Goal: Task Accomplishment & Management: Complete application form

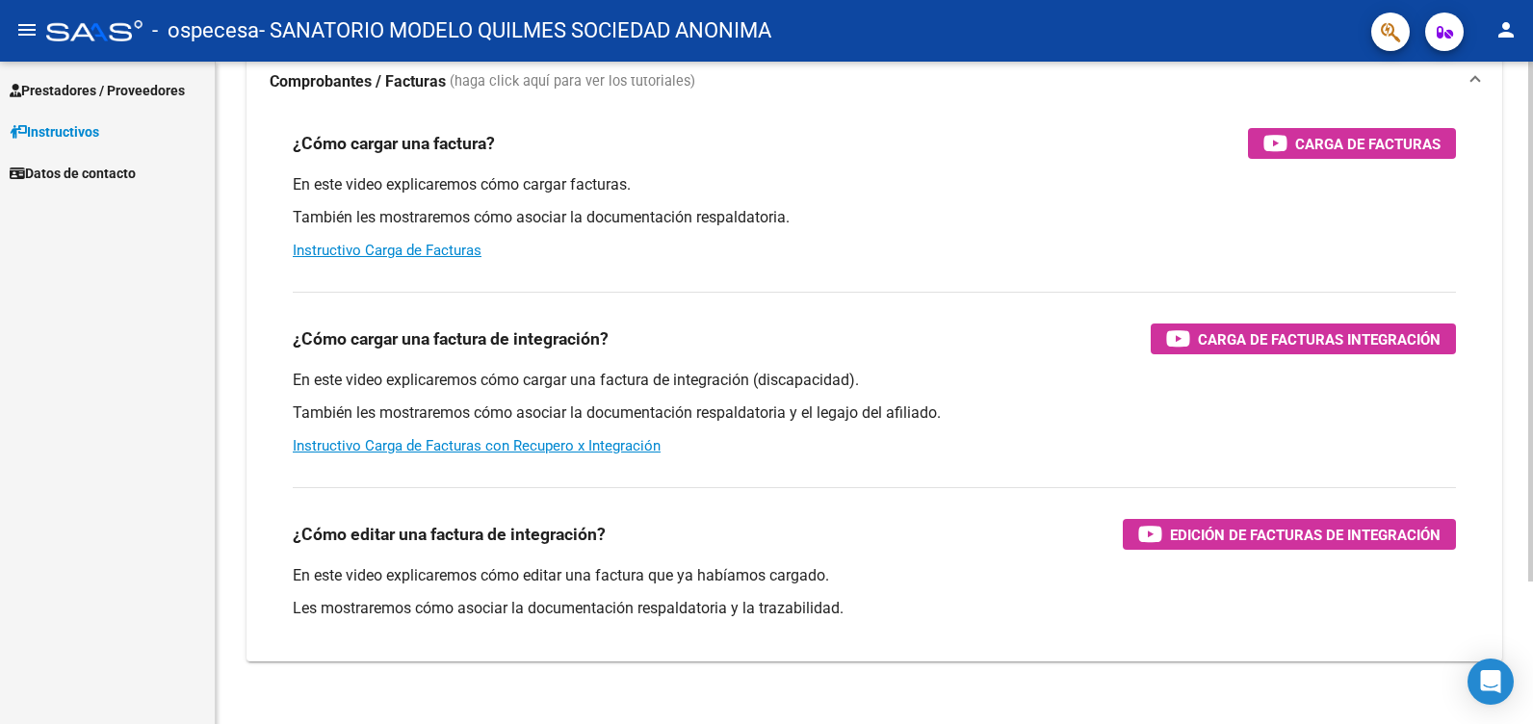
scroll to position [182, 0]
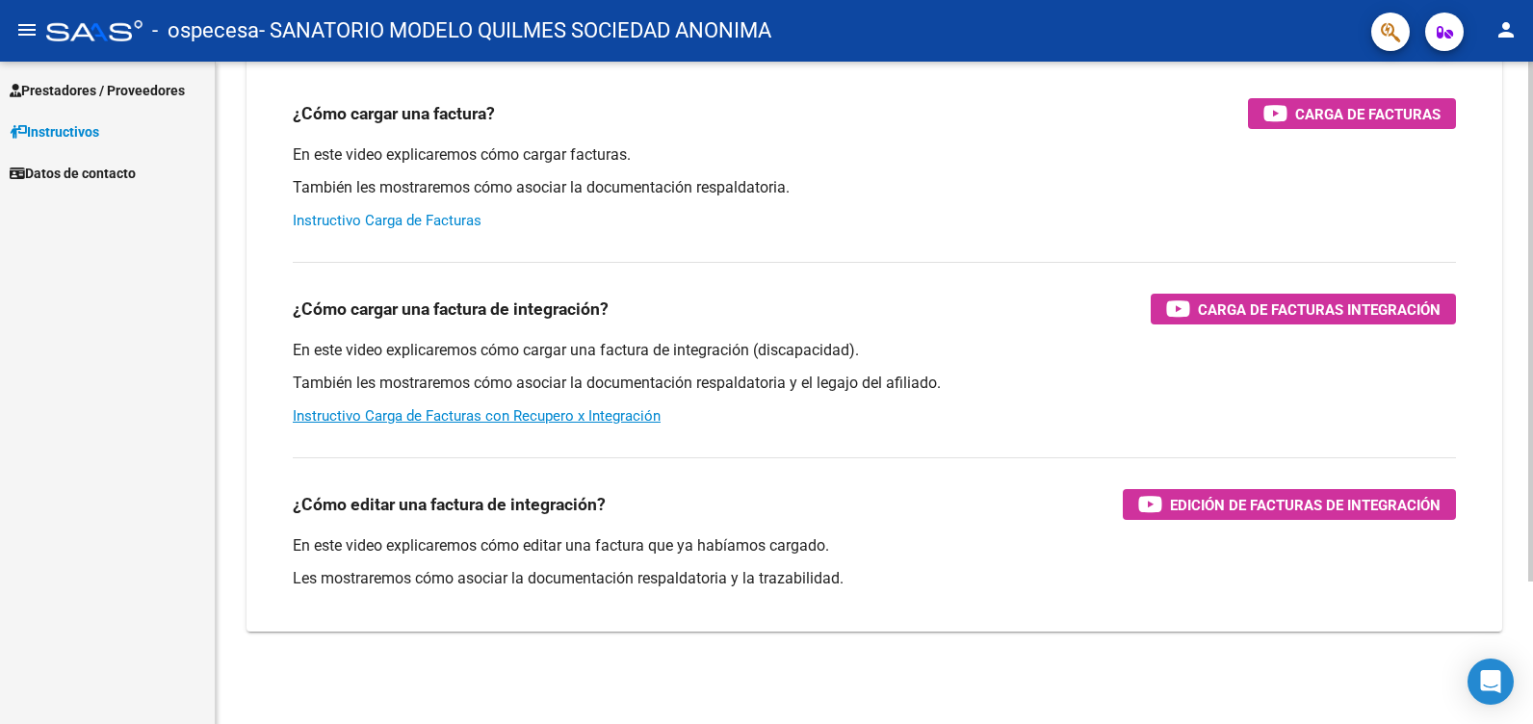
click at [405, 219] on link "Instructivo Carga de Facturas" at bounding box center [387, 220] width 189 height 17
click at [132, 86] on span "Prestadores / Proveedores" at bounding box center [97, 90] width 175 height 21
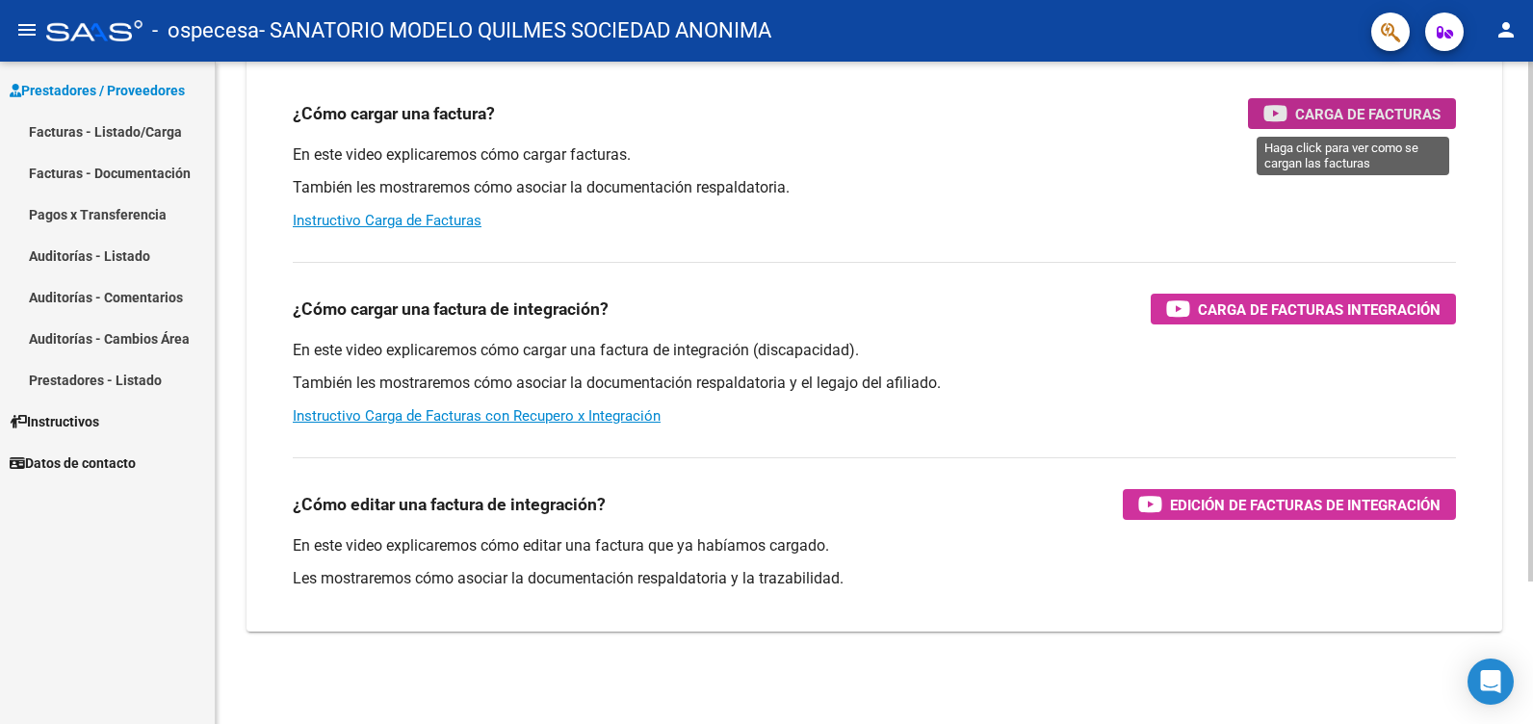
click at [1346, 106] on span "Carga de Facturas" at bounding box center [1367, 114] width 145 height 24
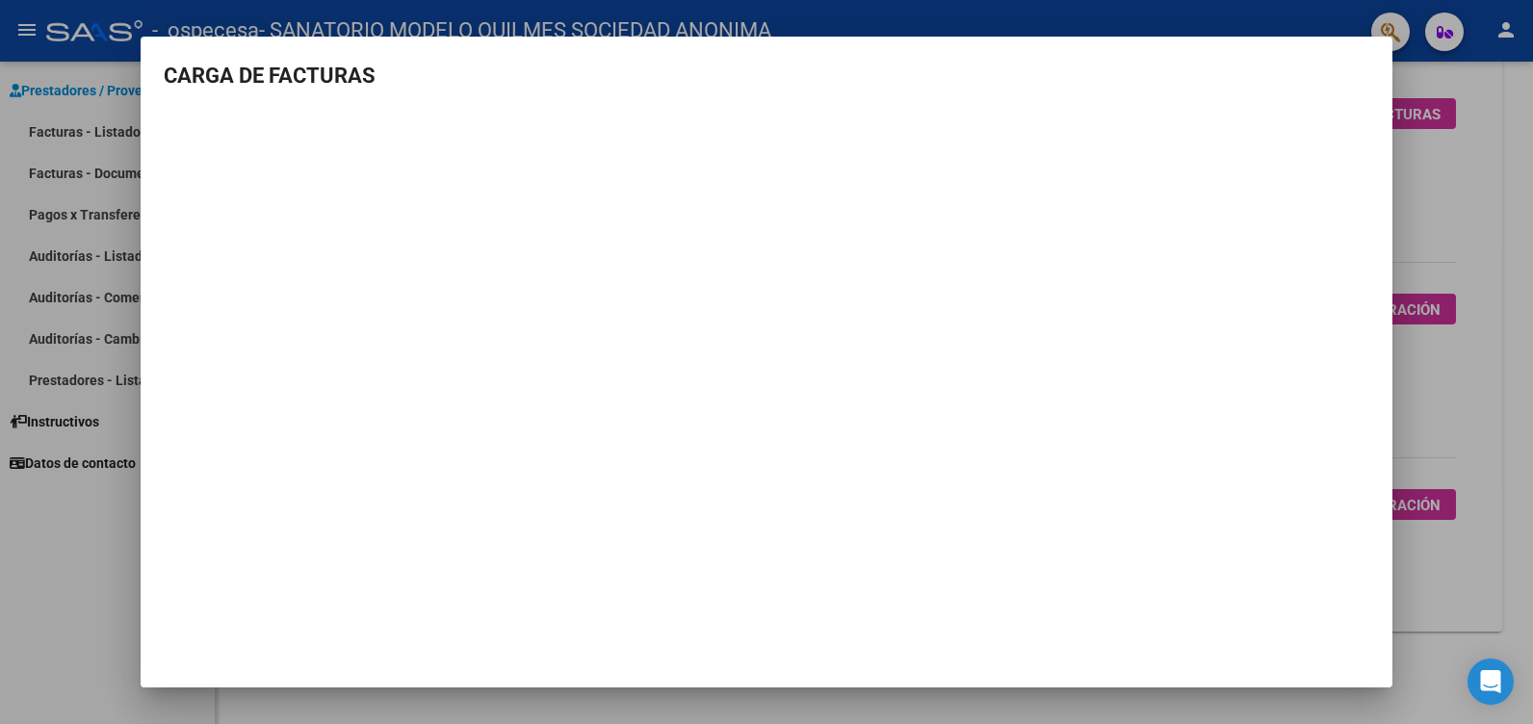
drag, startPoint x: 97, startPoint y: 614, endPoint x: 158, endPoint y: 528, distance: 105.8
click at [98, 611] on div at bounding box center [766, 362] width 1533 height 724
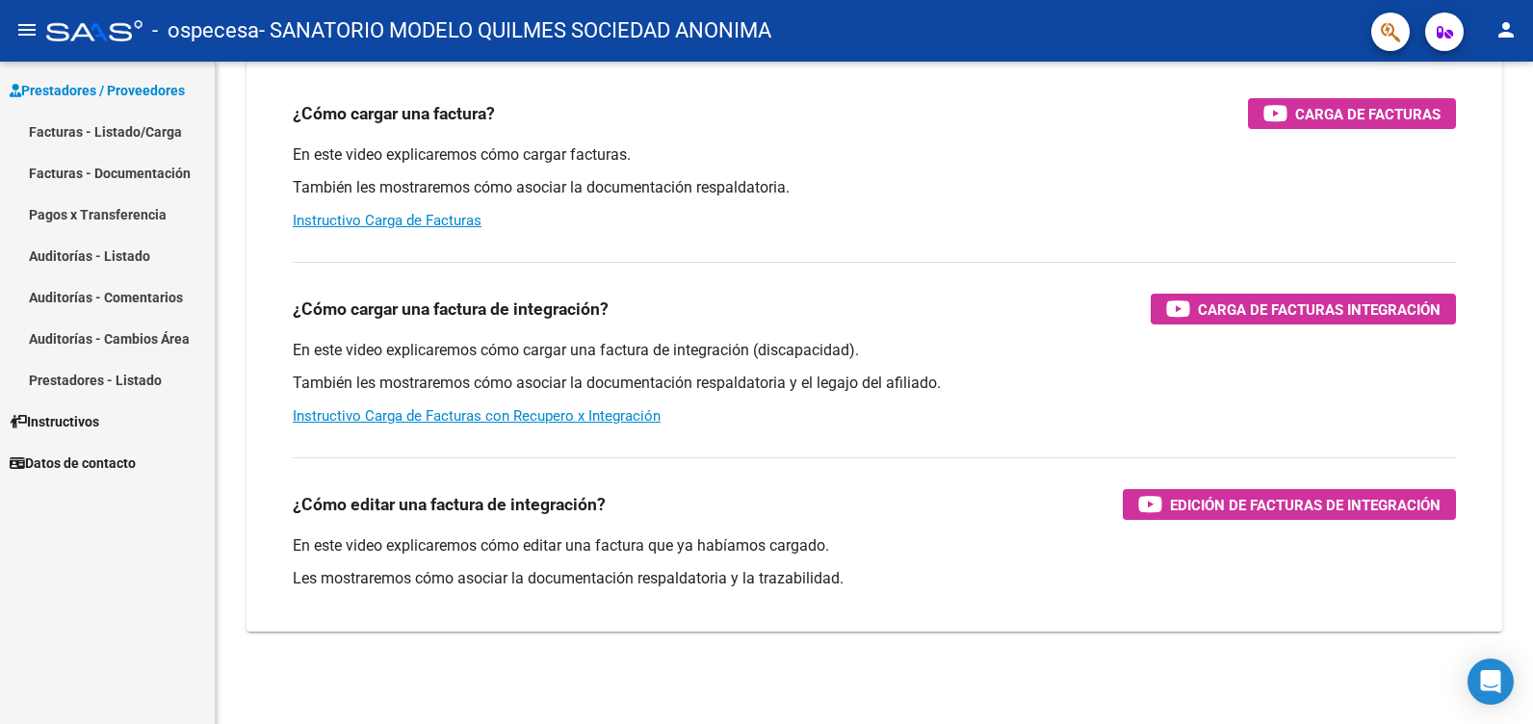
click at [92, 130] on link "Facturas - Listado/Carga" at bounding box center [107, 131] width 215 height 41
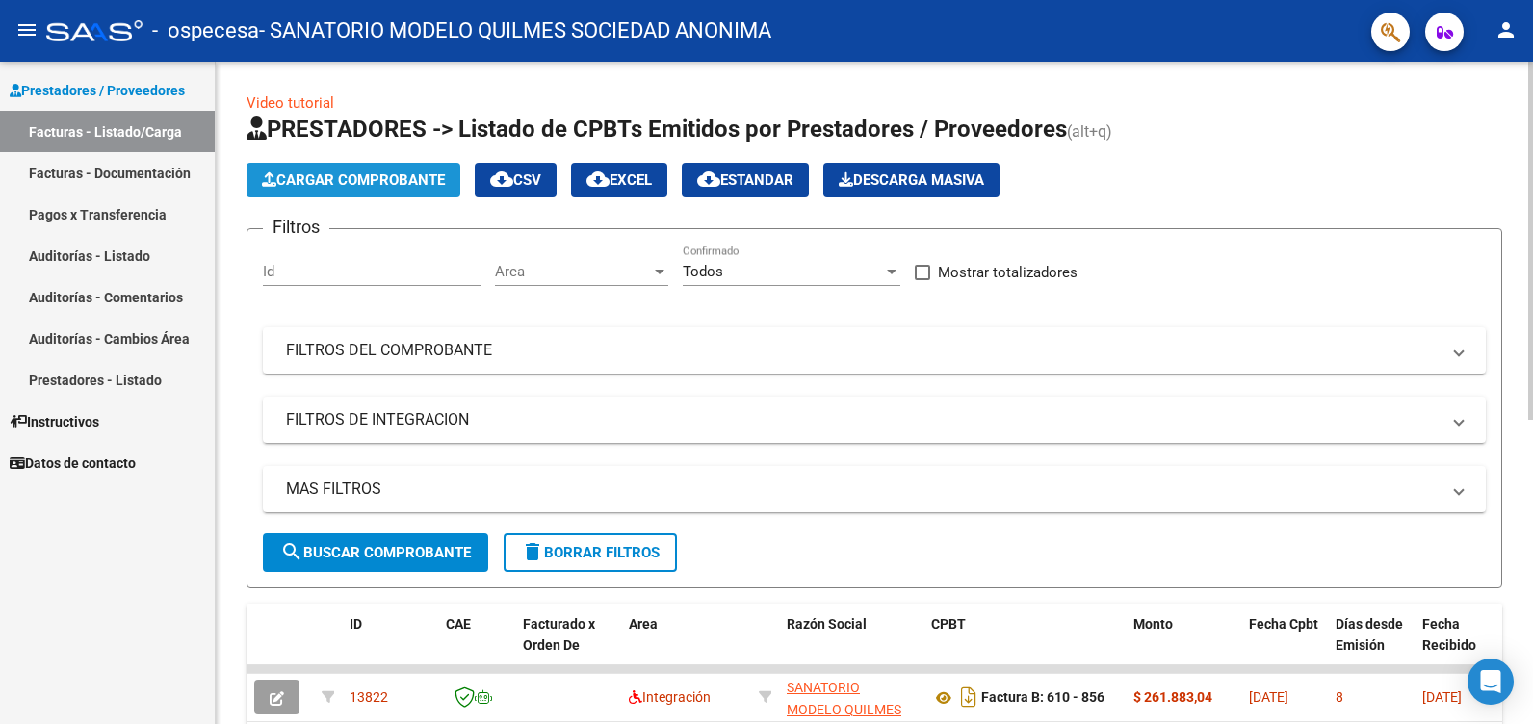
click at [383, 173] on span "Cargar Comprobante" at bounding box center [353, 179] width 183 height 17
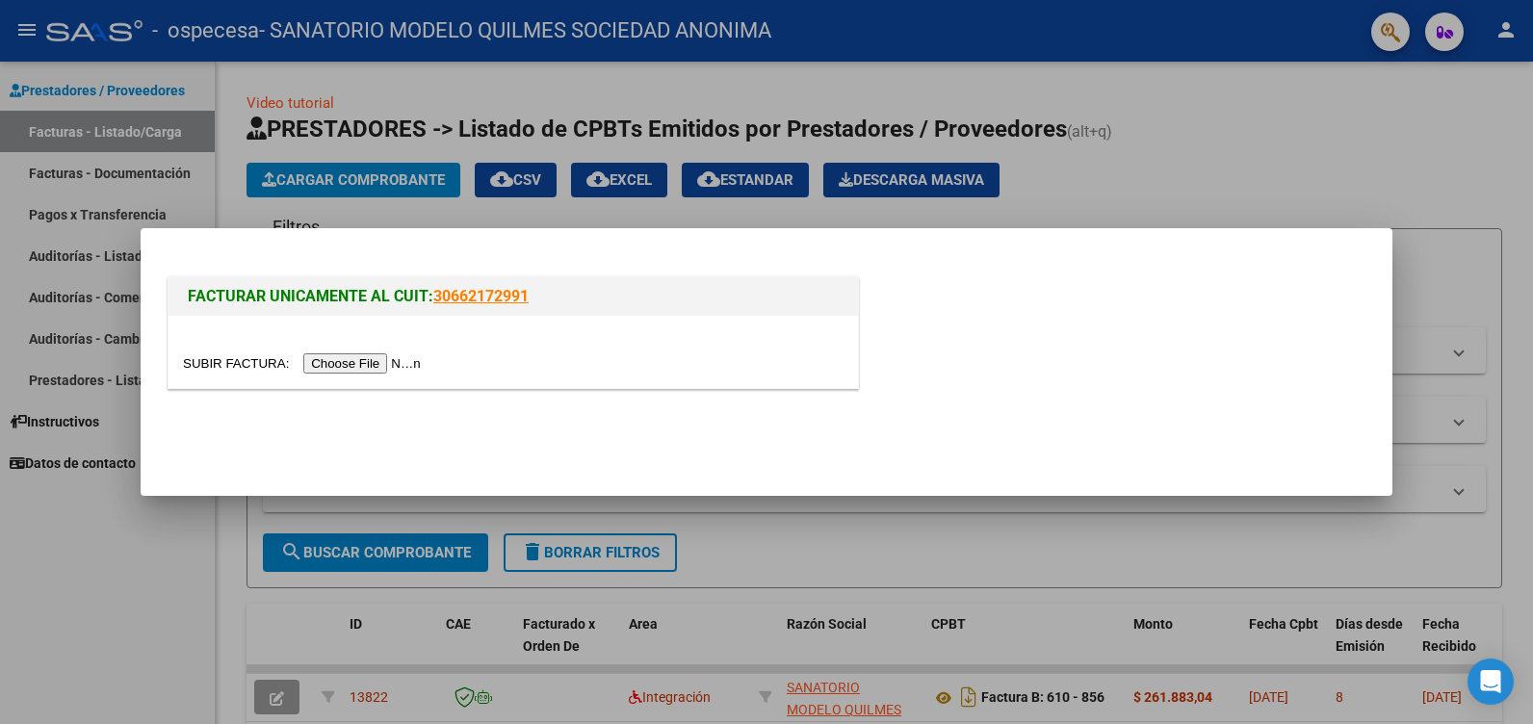
click at [362, 367] on input "file" at bounding box center [305, 363] width 244 height 20
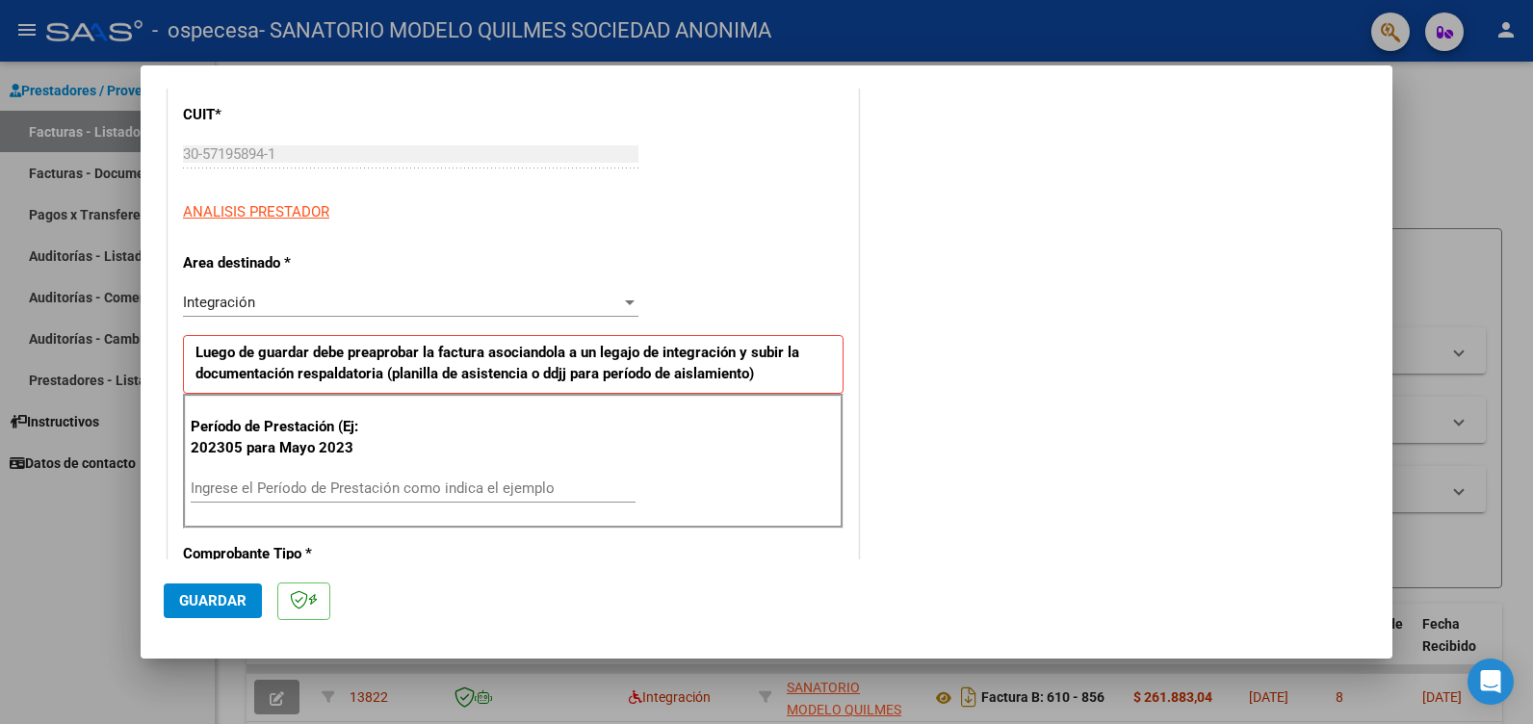
scroll to position [289, 0]
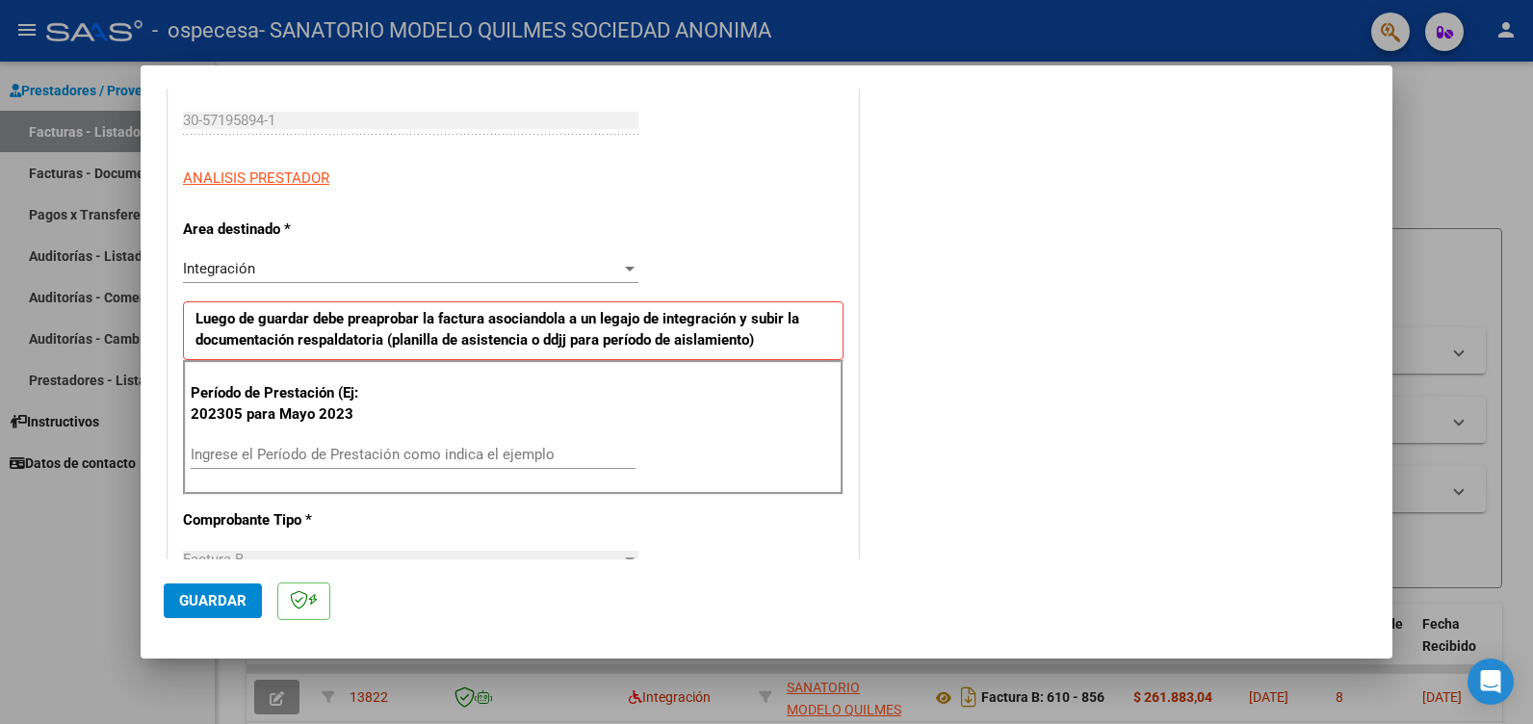
click at [626, 270] on div at bounding box center [630, 269] width 10 height 5
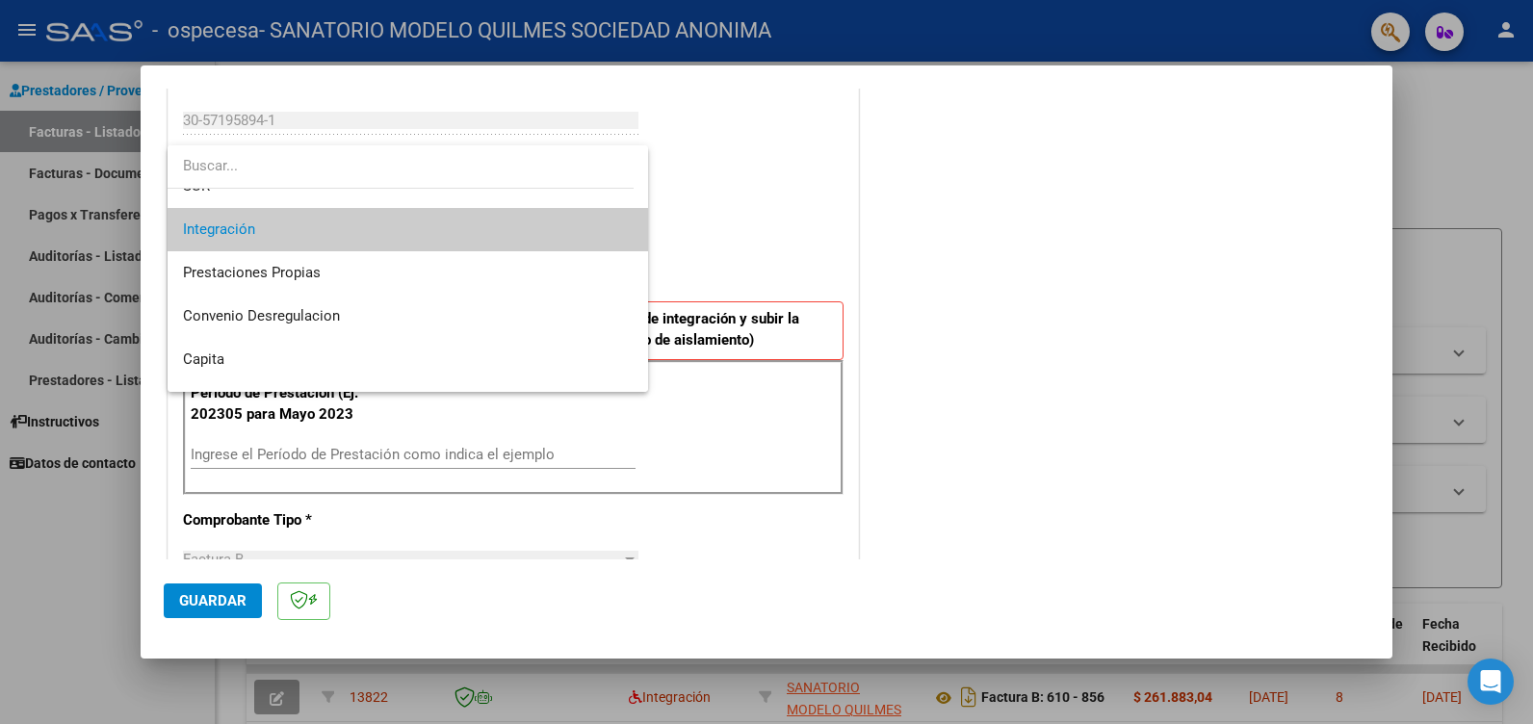
scroll to position [144, 0]
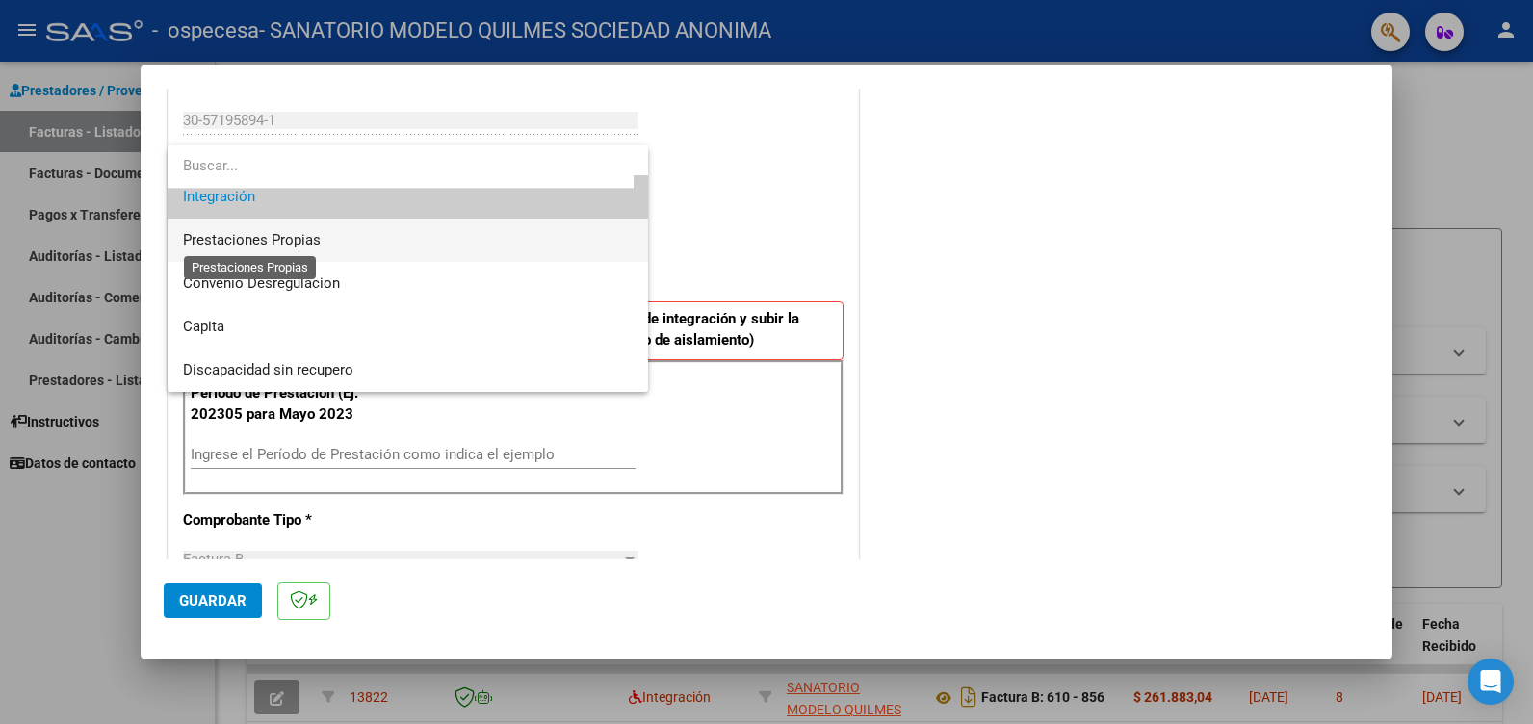
click at [237, 231] on span "Prestaciones Propias" at bounding box center [252, 239] width 138 height 17
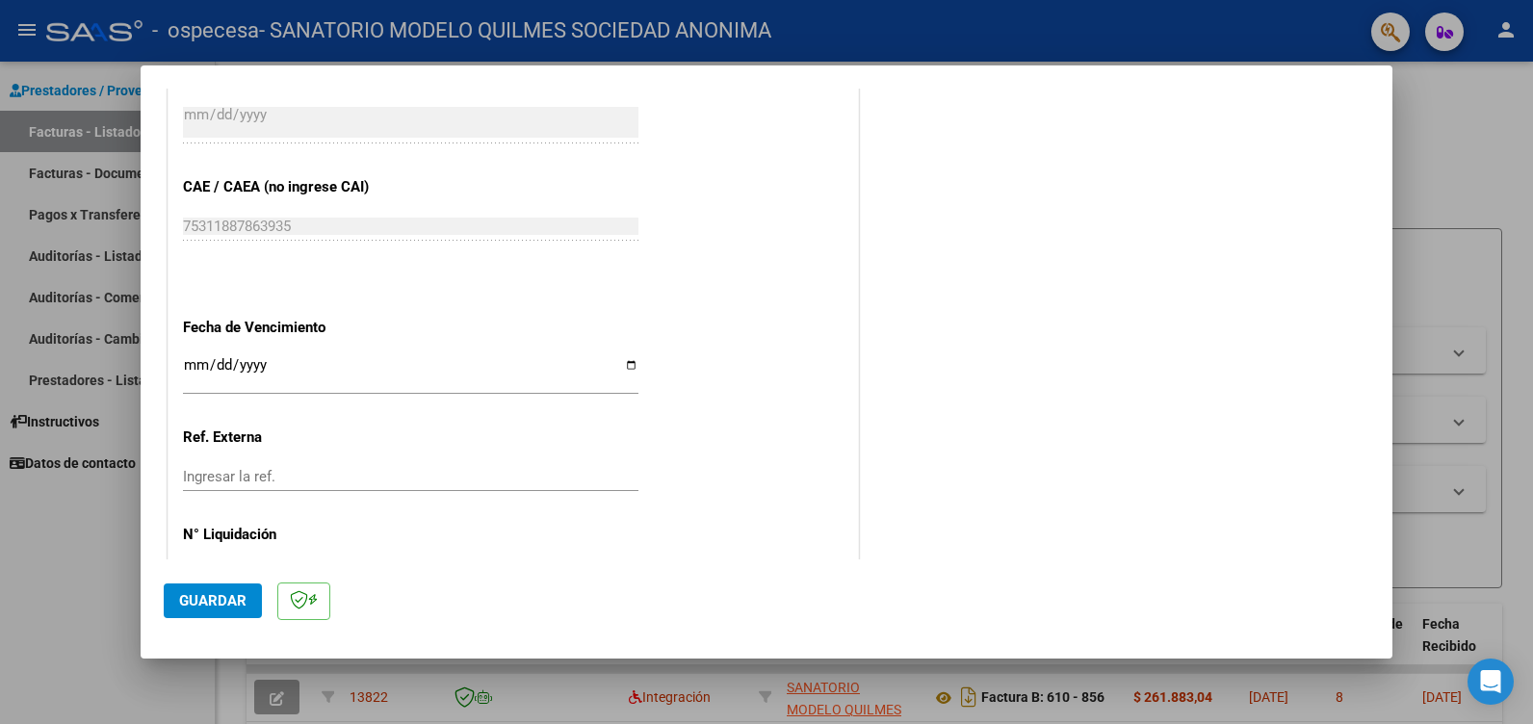
scroll to position [963, 0]
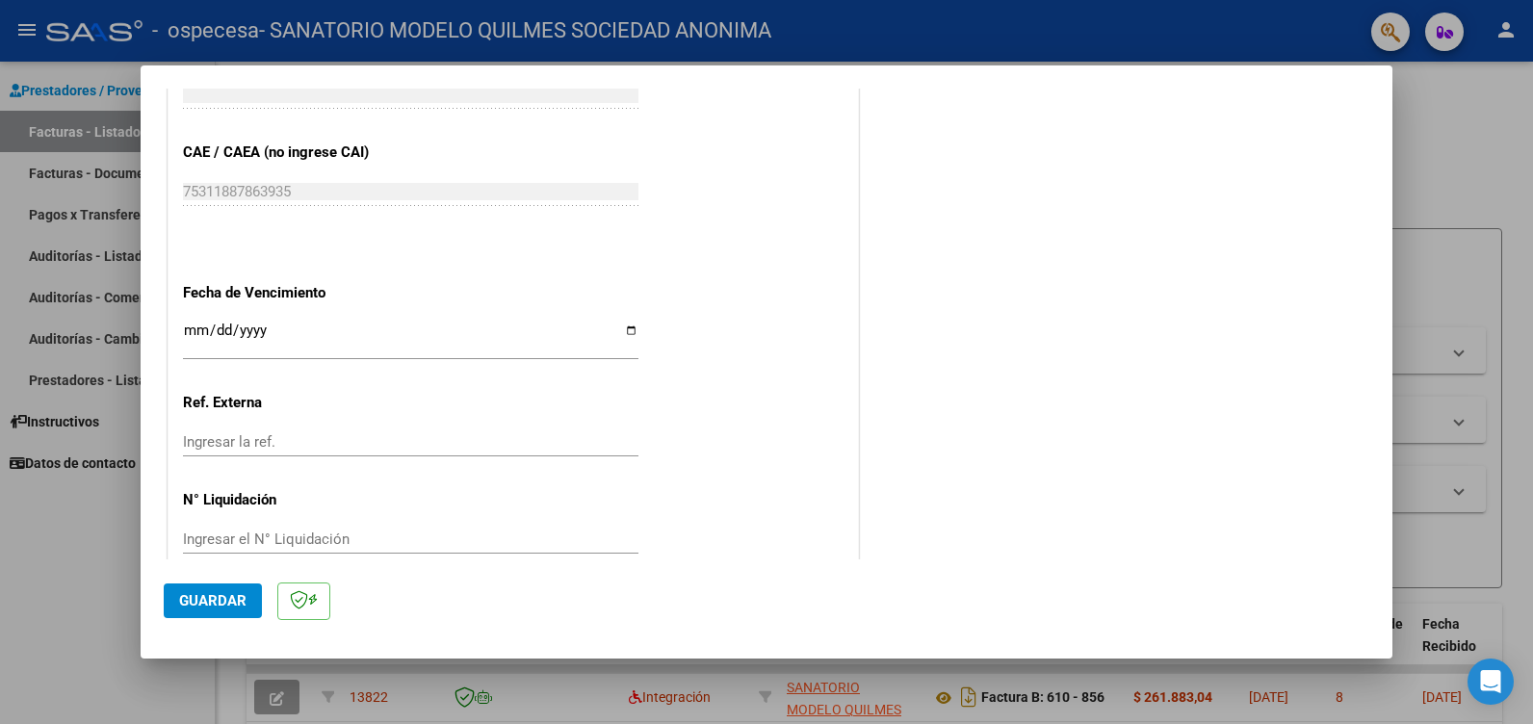
click at [195, 326] on input "Ingresar la fecha" at bounding box center [411, 338] width 456 height 31
type input "[DATE]"
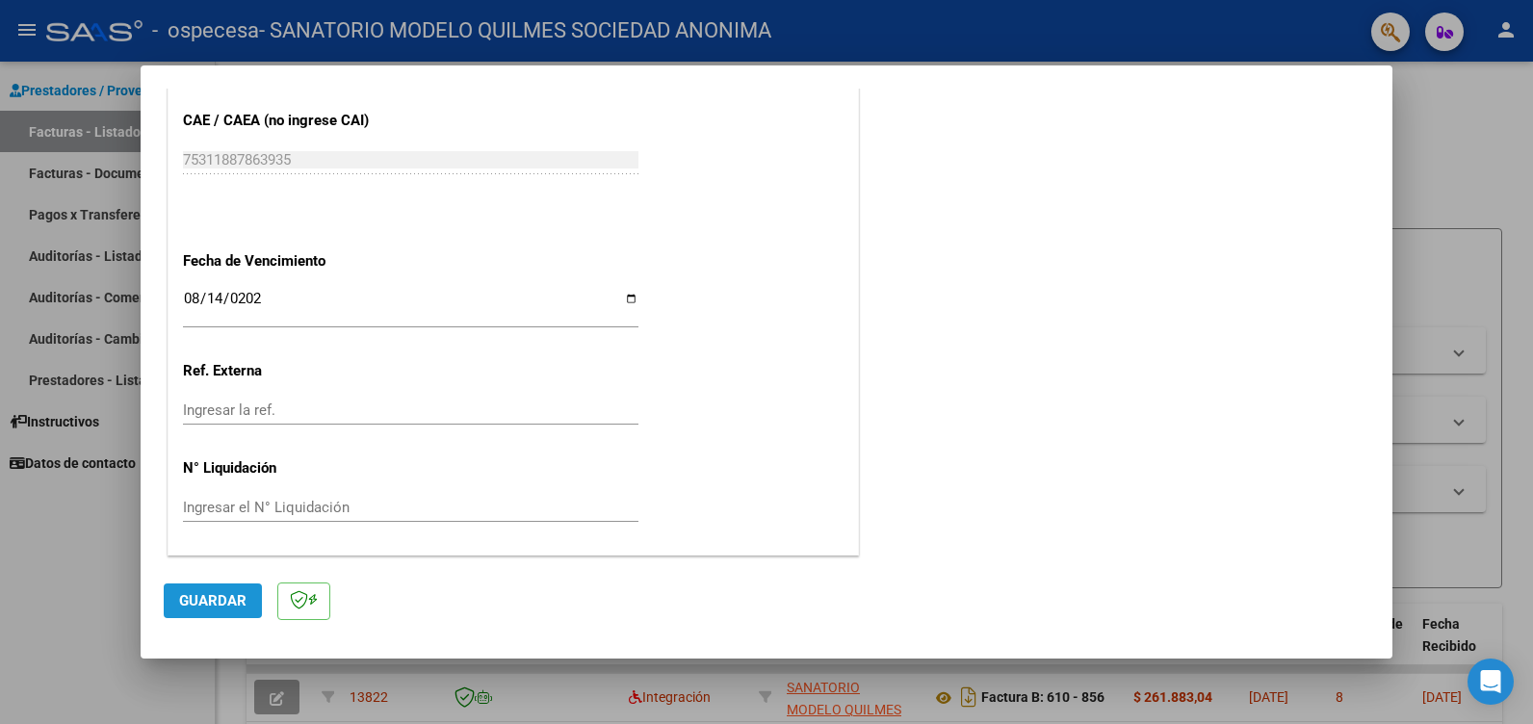
click at [200, 598] on span "Guardar" at bounding box center [212, 600] width 67 height 17
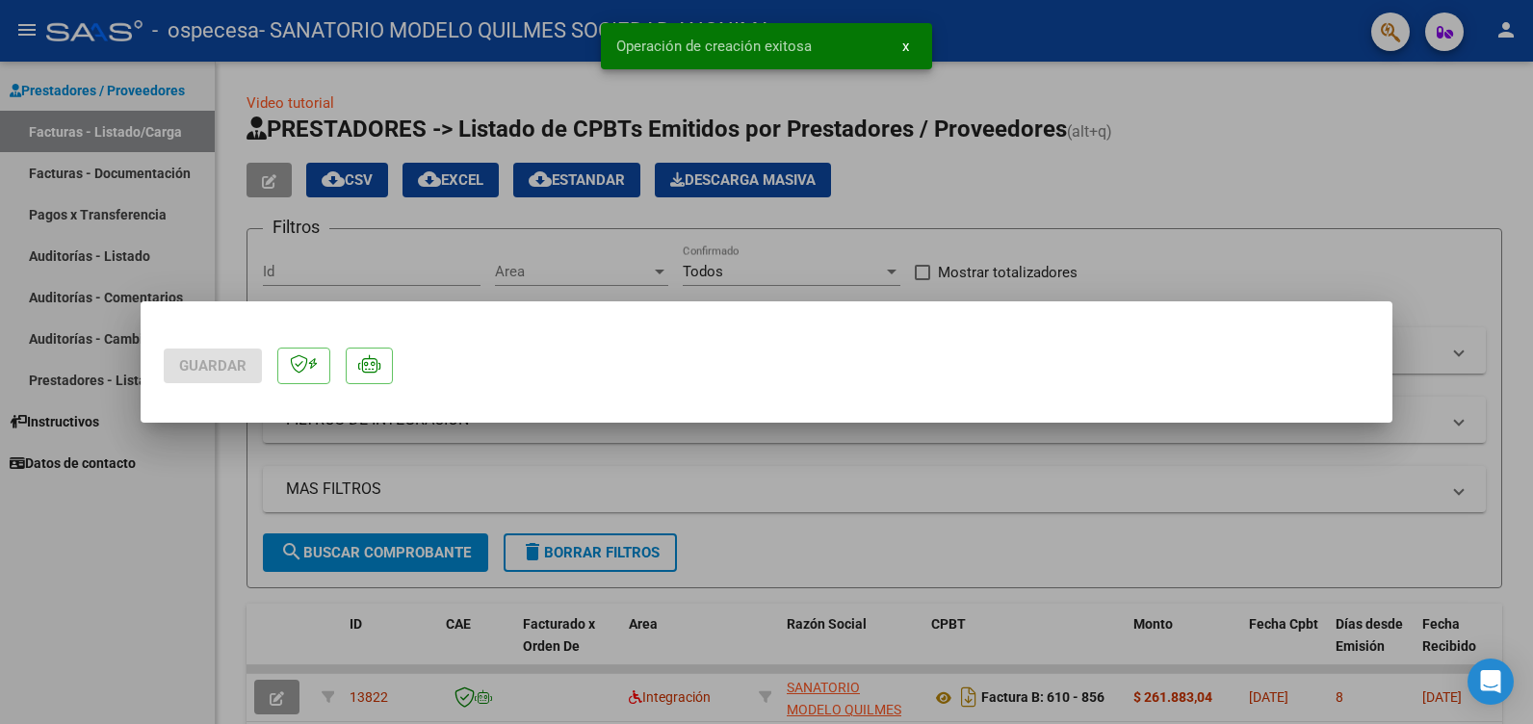
scroll to position [0, 0]
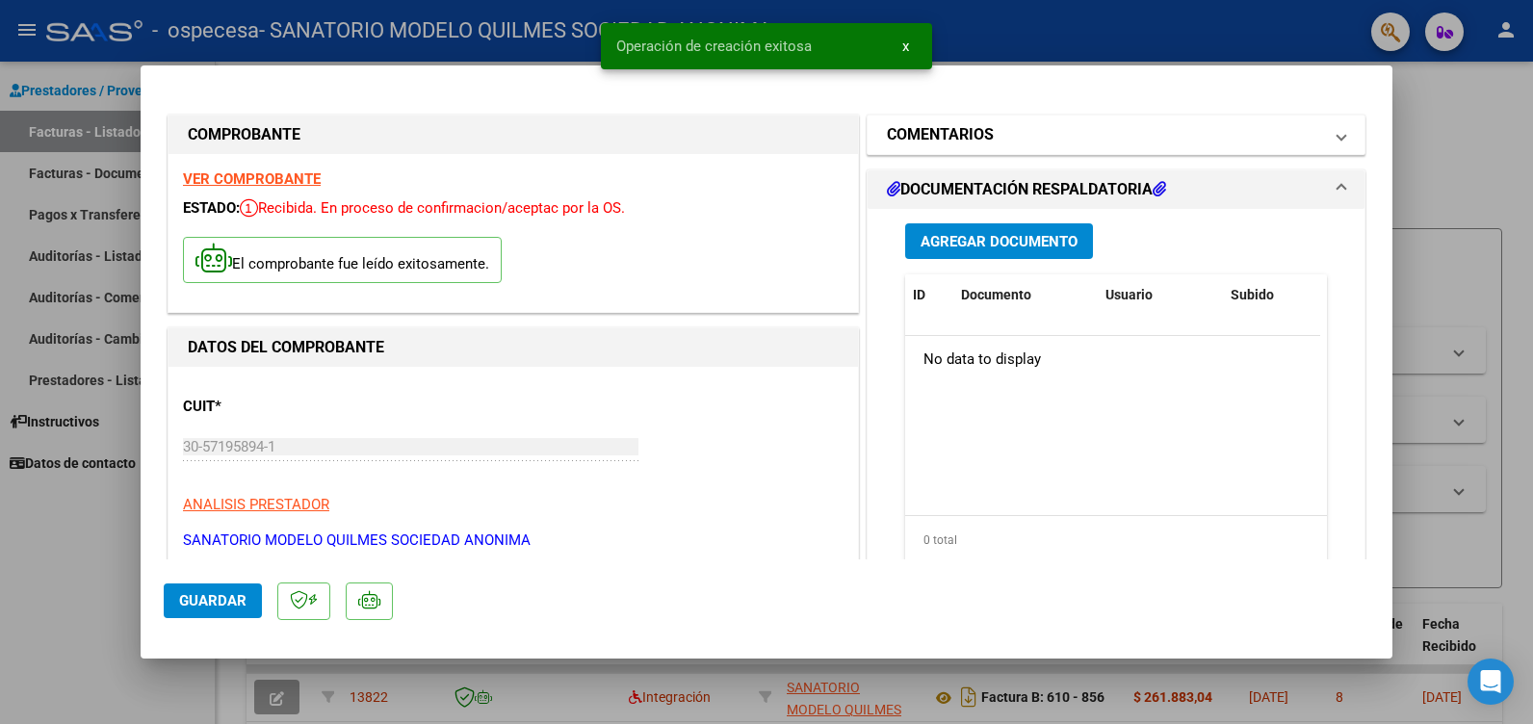
click at [979, 130] on h1 "COMENTARIOS" at bounding box center [940, 134] width 107 height 23
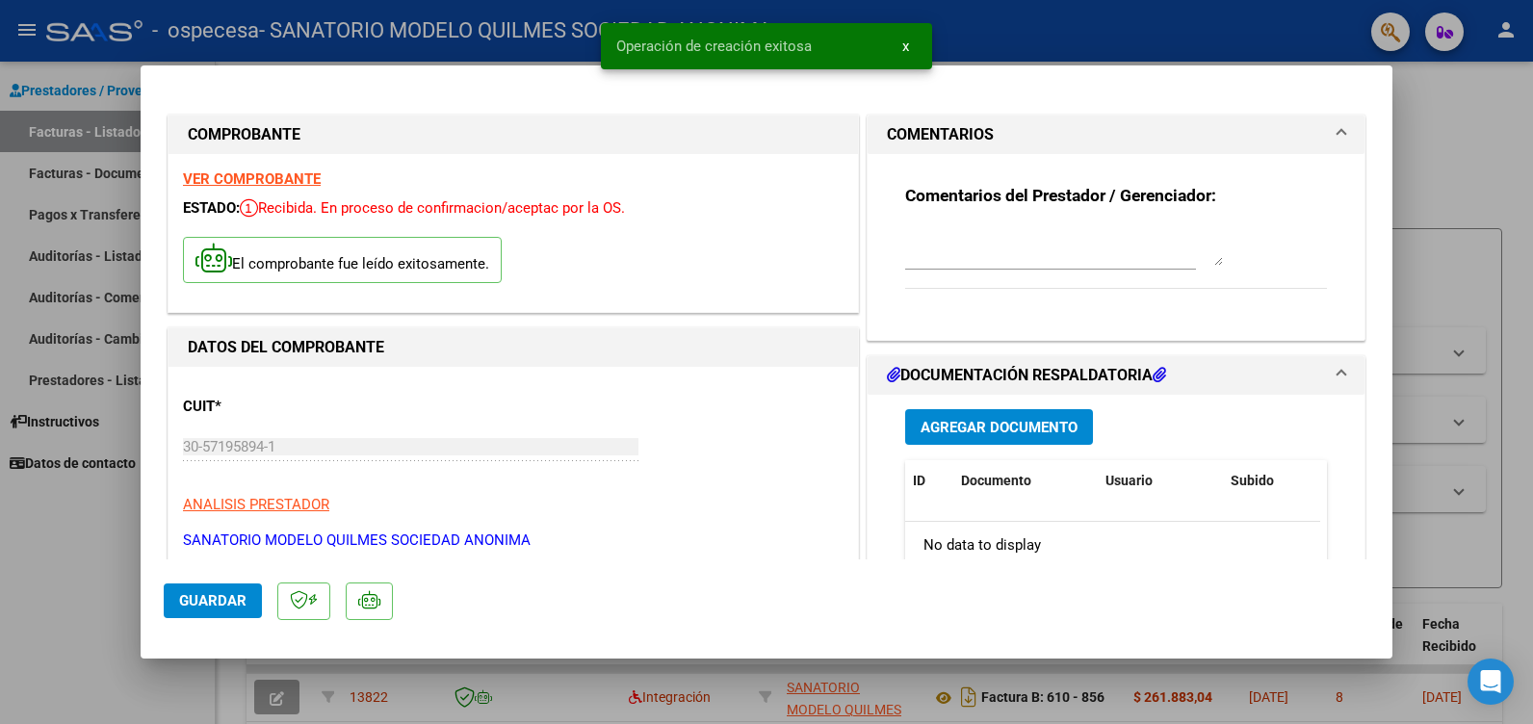
click at [915, 253] on textarea at bounding box center [1064, 246] width 318 height 39
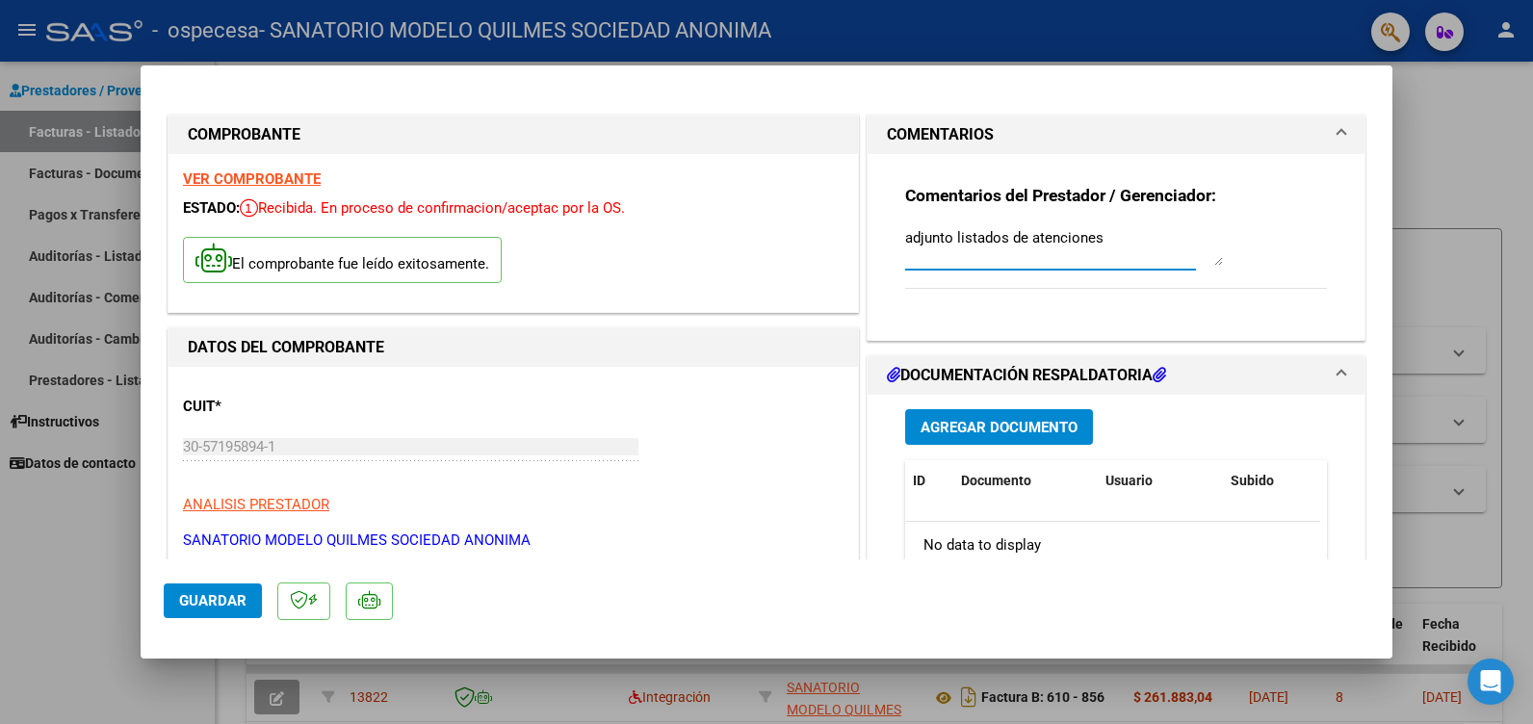
type textarea "adjunto listados de atenciones"
click at [969, 429] on span "Agregar Documento" at bounding box center [999, 427] width 157 height 17
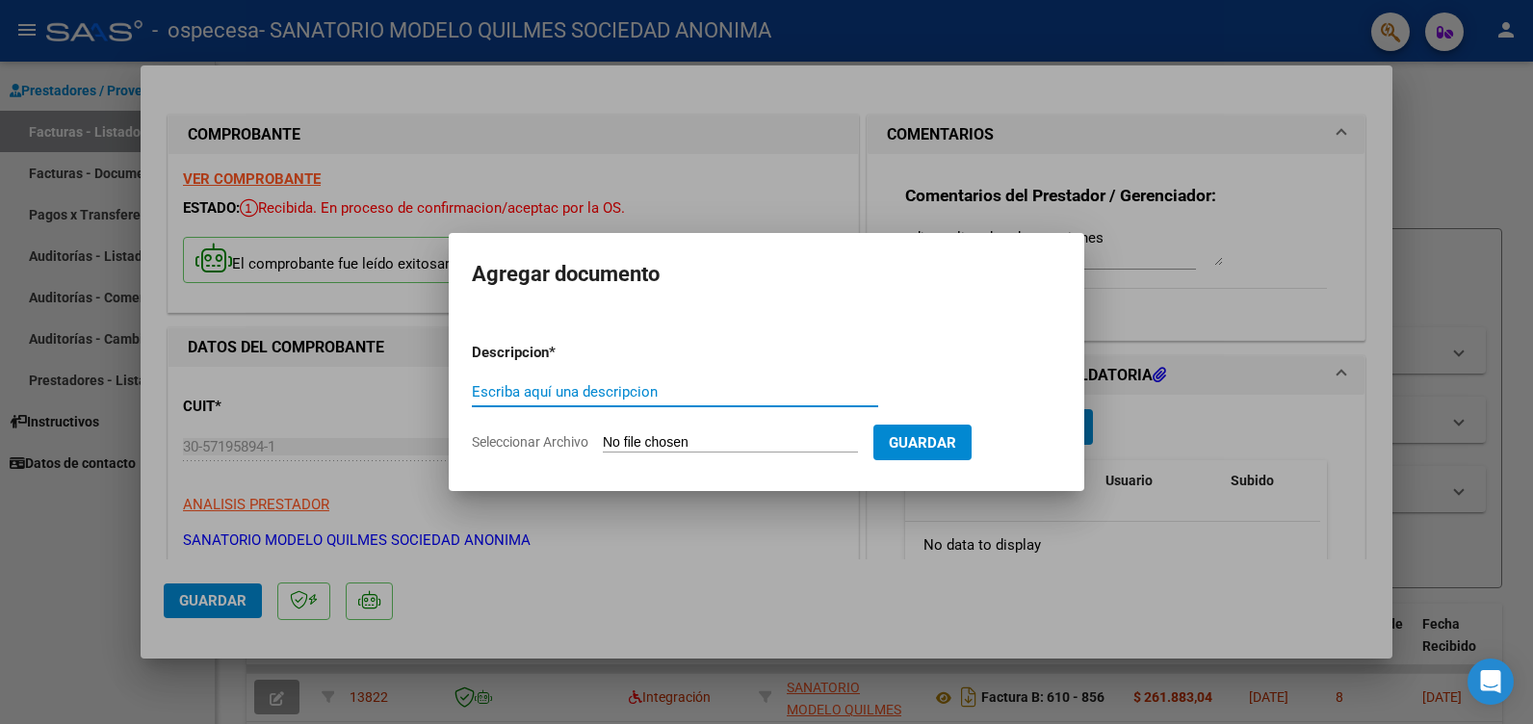
click at [572, 393] on input "Escriba aquí una descripcion" at bounding box center [675, 391] width 406 height 17
type input "listado de atenciones"
click at [722, 442] on input "Seleccionar Archivo" at bounding box center [730, 443] width 255 height 18
type input "C:\fakepath\listado 41200.pdf"
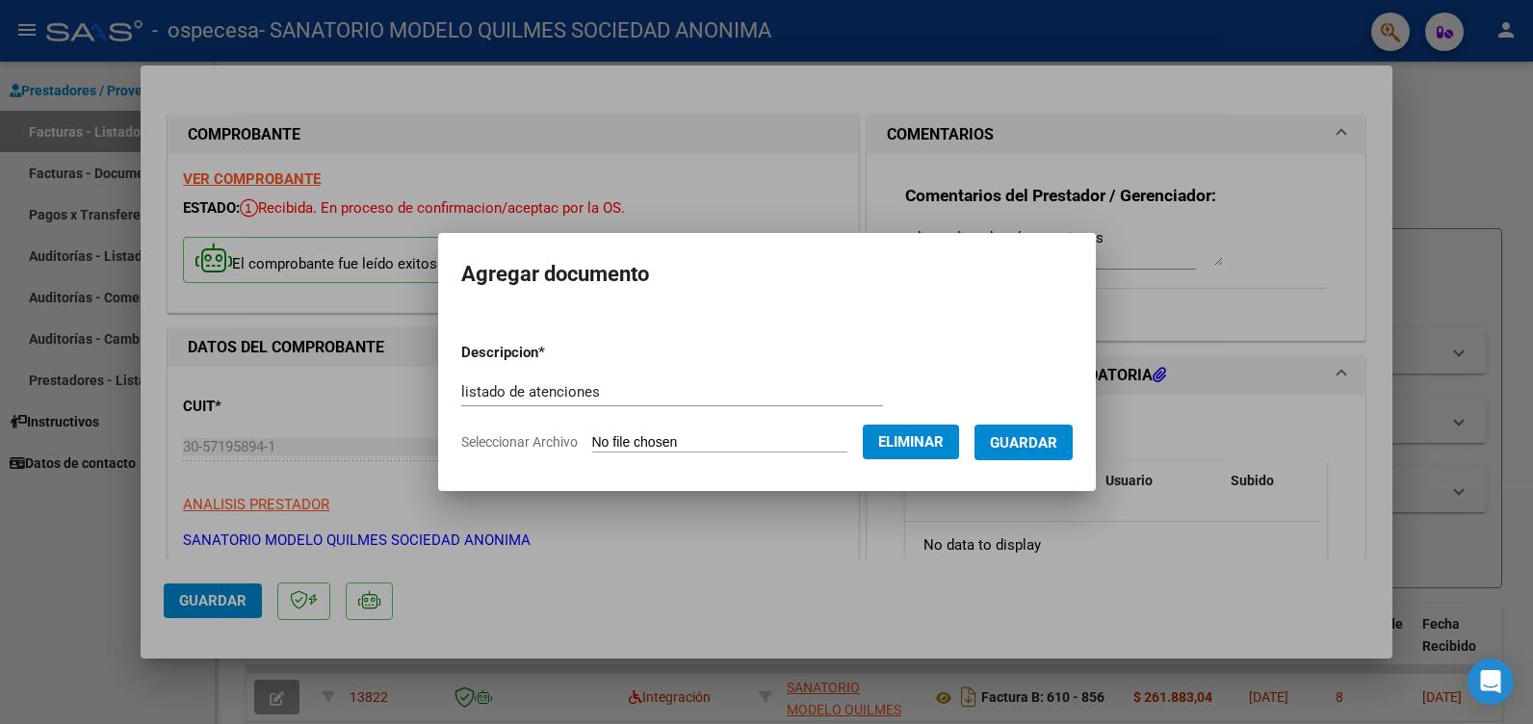
click at [1058, 441] on span "Guardar" at bounding box center [1023, 442] width 67 height 17
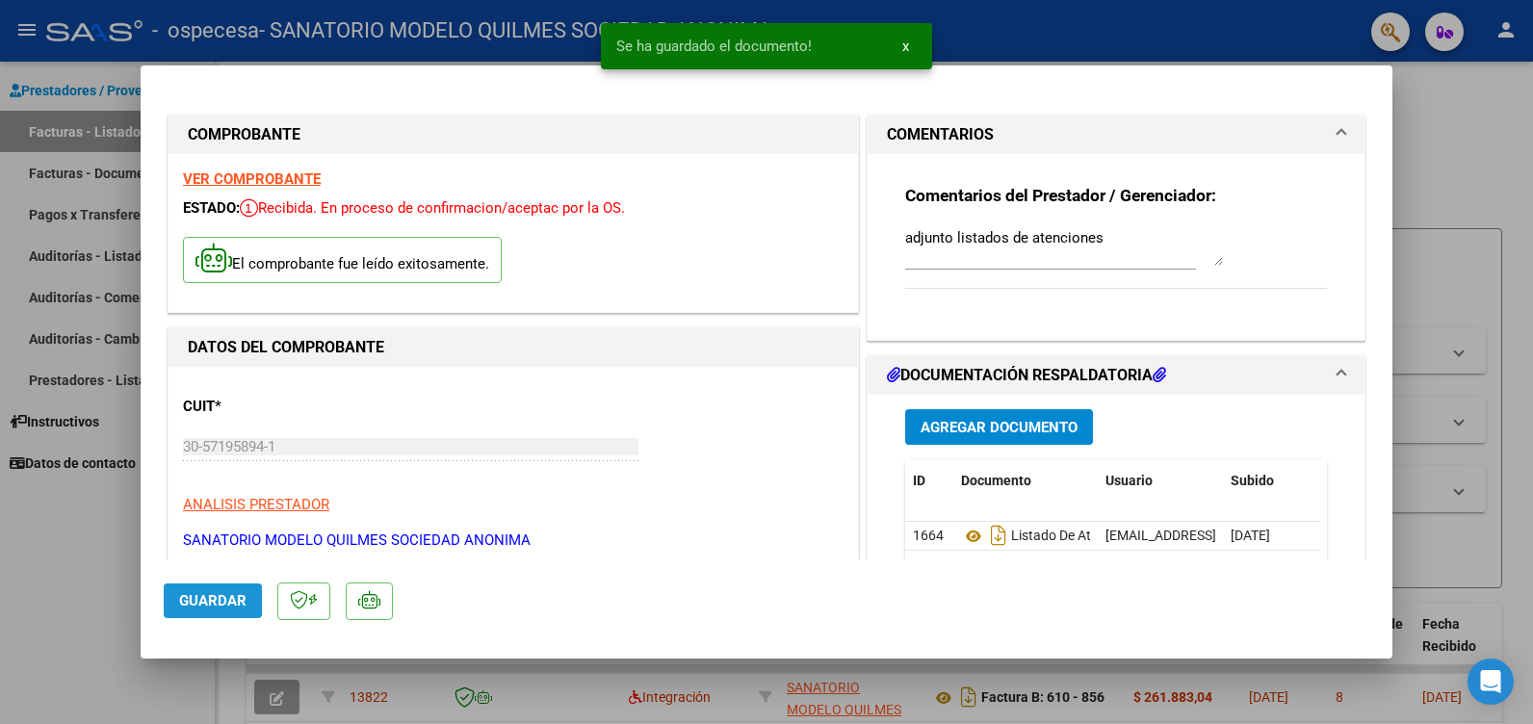
click at [210, 602] on span "Guardar" at bounding box center [212, 600] width 67 height 17
drag, startPoint x: 29, startPoint y: 561, endPoint x: 29, endPoint y: 506, distance: 54.9
click at [29, 557] on div at bounding box center [766, 362] width 1533 height 724
type input "$ 0,00"
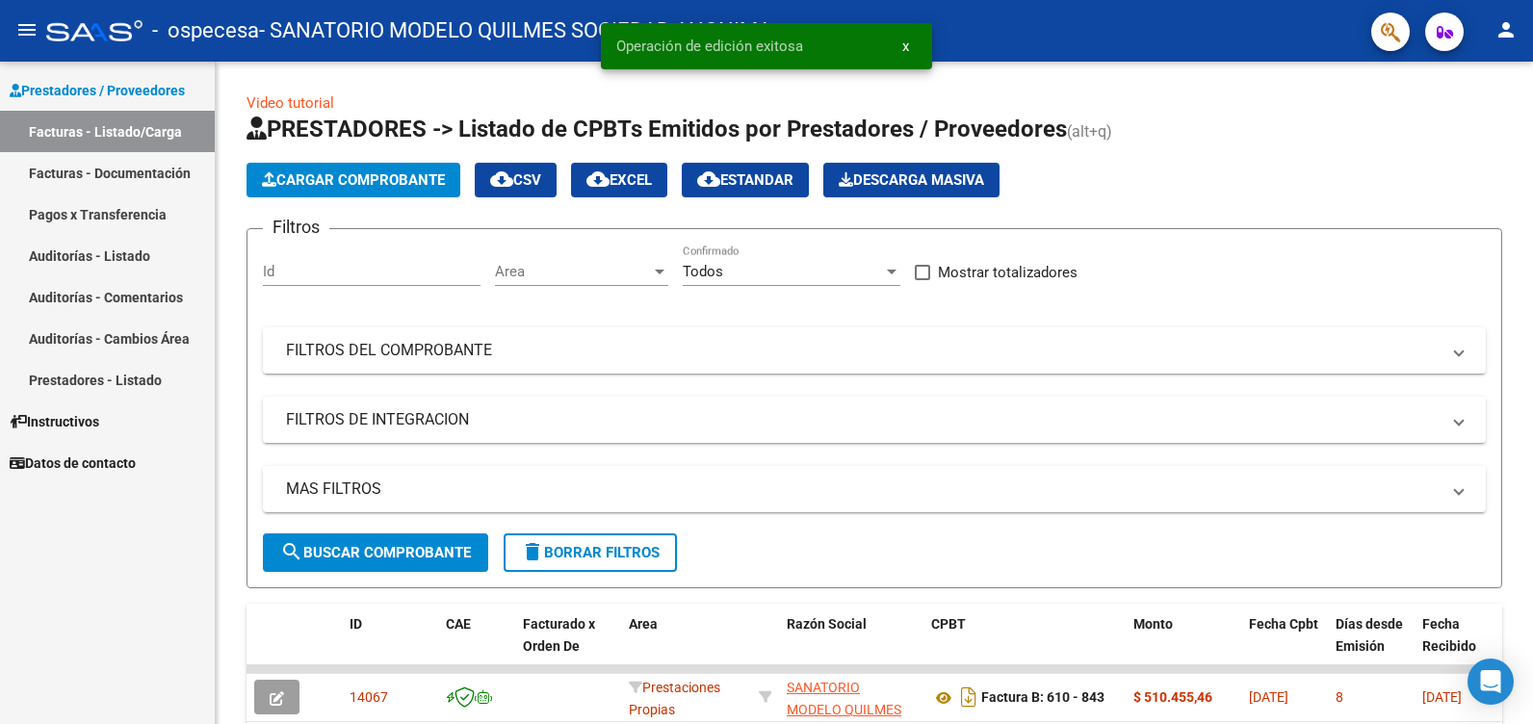
click at [110, 118] on link "Facturas - Listado/Carga" at bounding box center [107, 131] width 215 height 41
